Goal: Complete application form

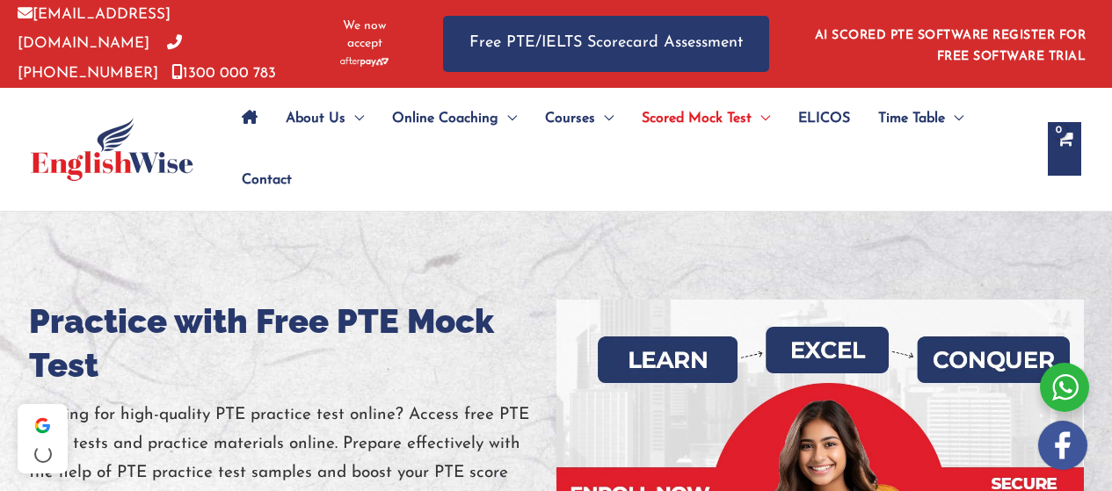
click at [573, 46] on link "Free PTE/IELTS Scorecard Assessment" at bounding box center [606, 43] width 326 height 55
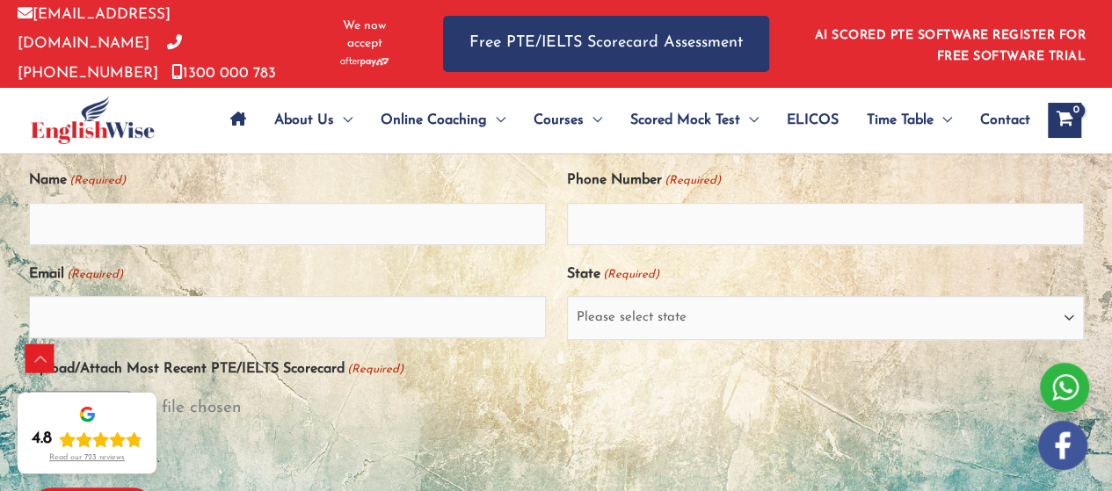
scroll to position [418, 0]
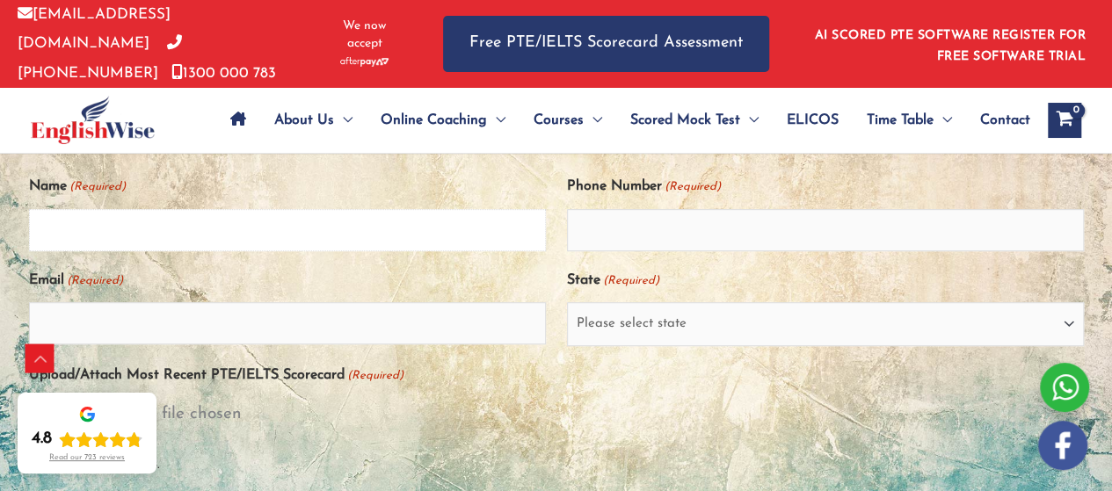
click at [121, 229] on input "Name (Required)" at bounding box center [287, 230] width 517 height 42
type input "[PERSON_NAME]"
type input "0401992413"
type input "[EMAIL_ADDRESS][DOMAIN_NAME]"
select select "[GEOGRAPHIC_DATA] ([GEOGRAPHIC_DATA])"
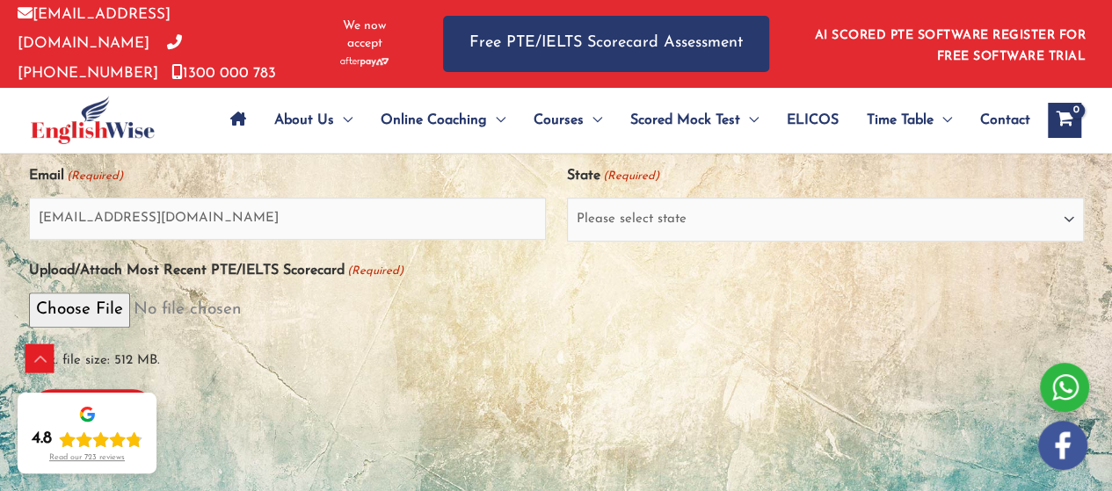
scroll to position [524, 0]
click at [75, 322] on div "Max. file size: 512 MB." at bounding box center [556, 333] width 1055 height 83
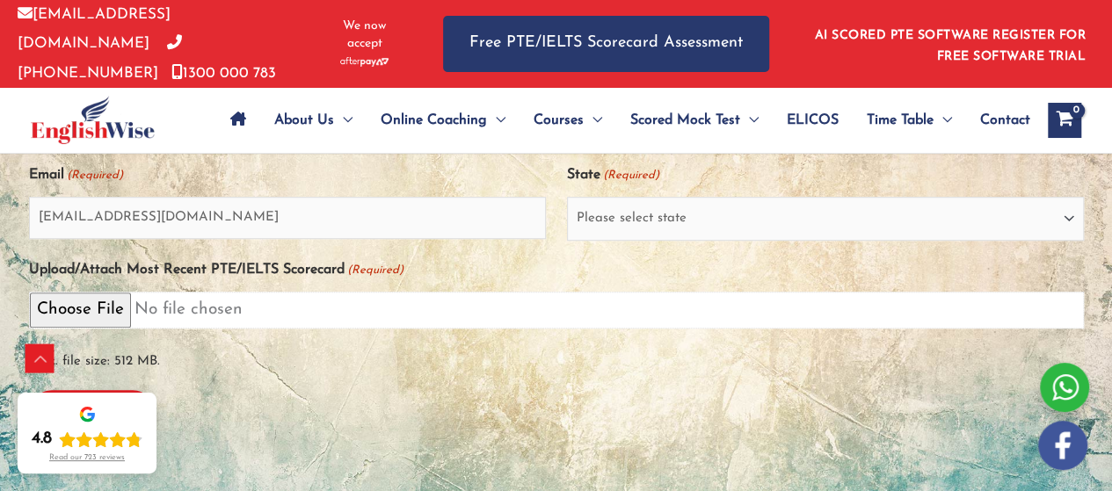
click at [80, 308] on input "Upload/Attach Most Recent PTE/IELTS Scorecard (Required)" at bounding box center [556, 310] width 1055 height 36
click at [113, 308] on input "Upload/Attach Most Recent PTE/IELTS Scorecard (Required)" at bounding box center [556, 310] width 1055 height 36
type input "C:\fakepath\Uditi_Sachdeva_514252212.pdf"
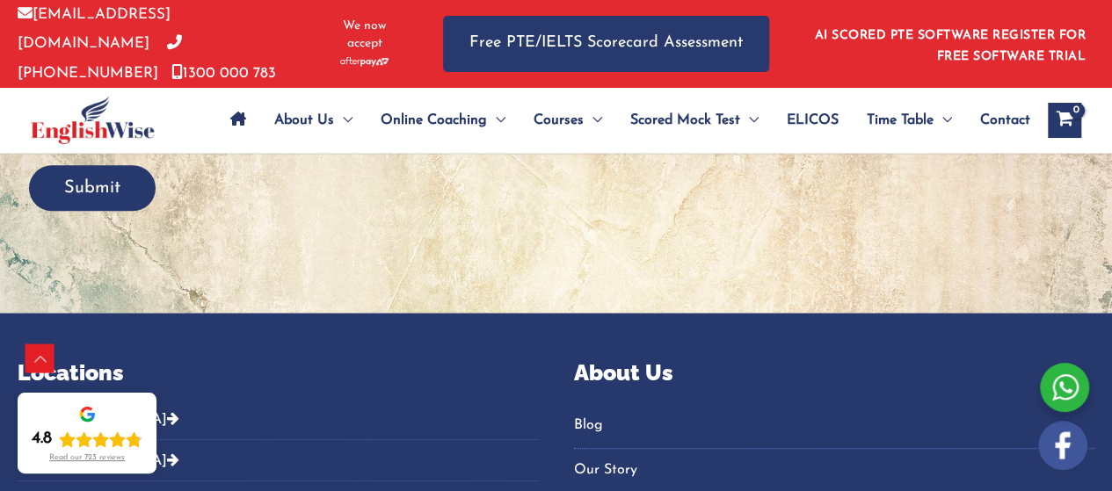
click at [91, 199] on input "Submit" at bounding box center [92, 188] width 127 height 46
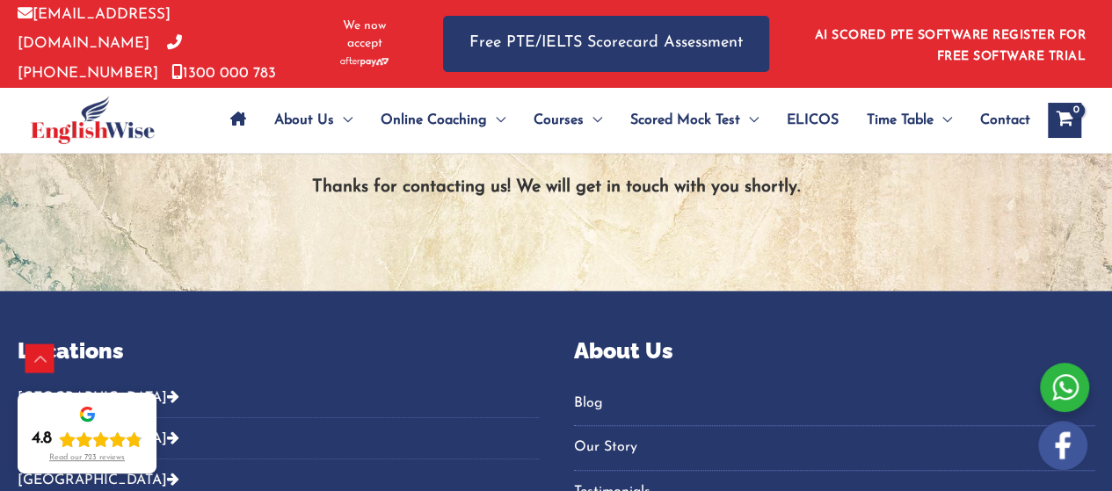
scroll to position [450, 0]
